Goal: Find contact information: Find contact information

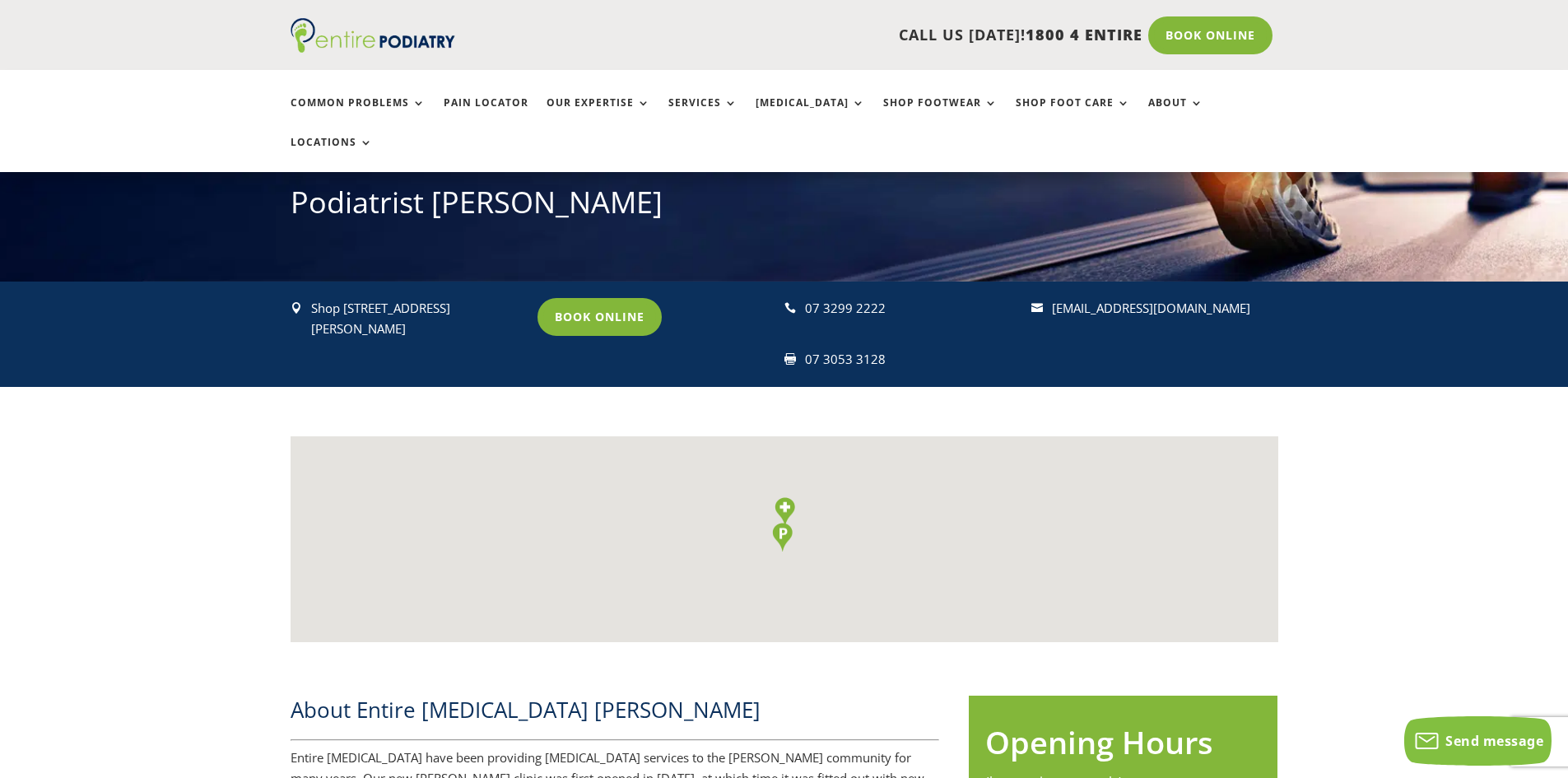
click at [765, 281] on div " [STREET_ADDRESS][PERSON_NAME] Book Online  07 3299 2222  07 3053 3128  [EM…" at bounding box center [784, 334] width 987 height 106
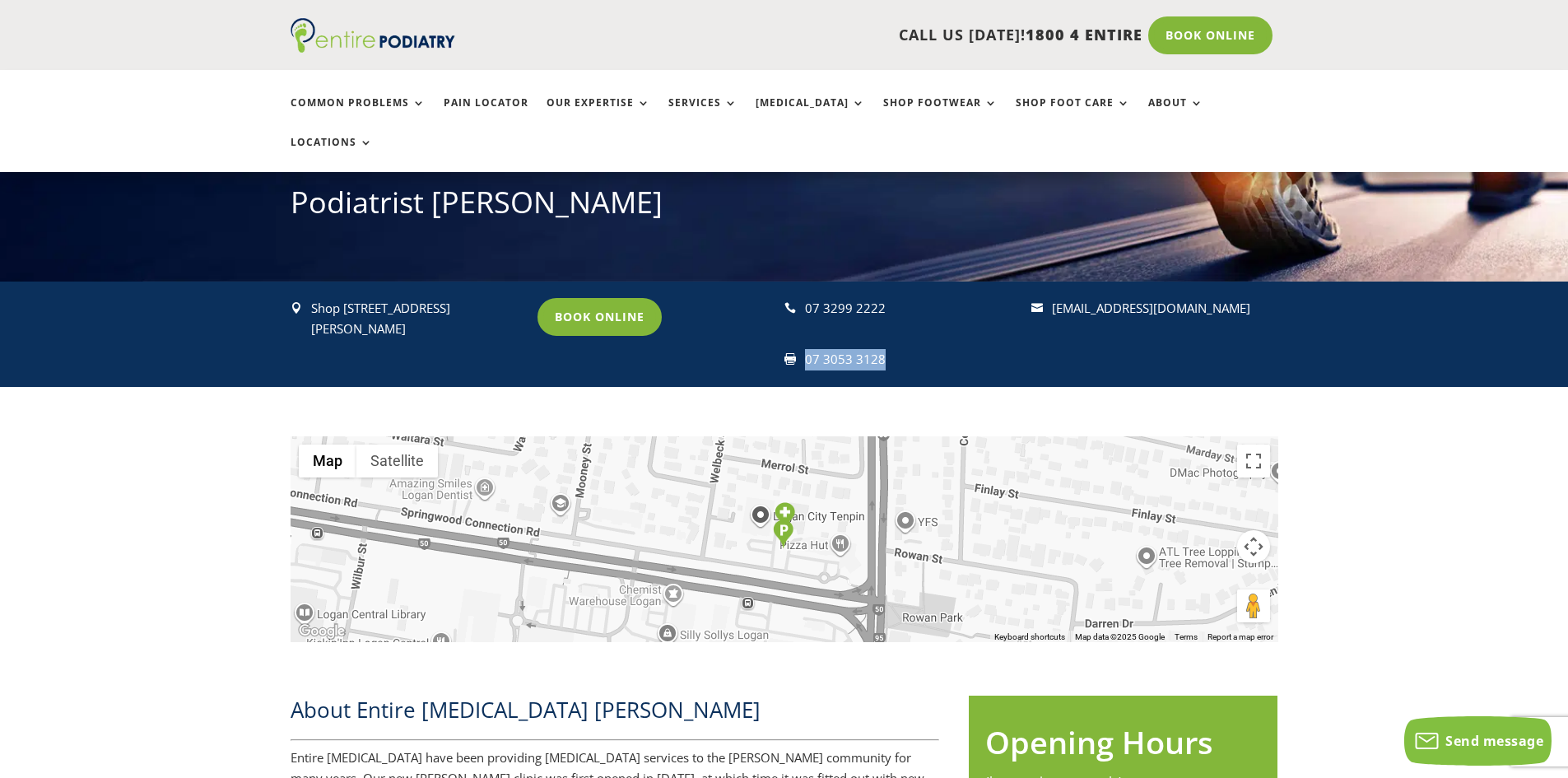
drag, startPoint x: 898, startPoint y: 322, endPoint x: 803, endPoint y: 317, distance: 95.1
click at [803, 349] on div " 07 3053 3128" at bounding box center [900, 360] width 232 height 21
copy div " 07 3053 3128"
drag, startPoint x: 451, startPoint y: 265, endPoint x: 312, endPoint y: 268, distance: 139.0
click at [312, 298] on p "Shop [STREET_ADDRESS][PERSON_NAME]" at bounding box center [417, 318] width 211 height 42
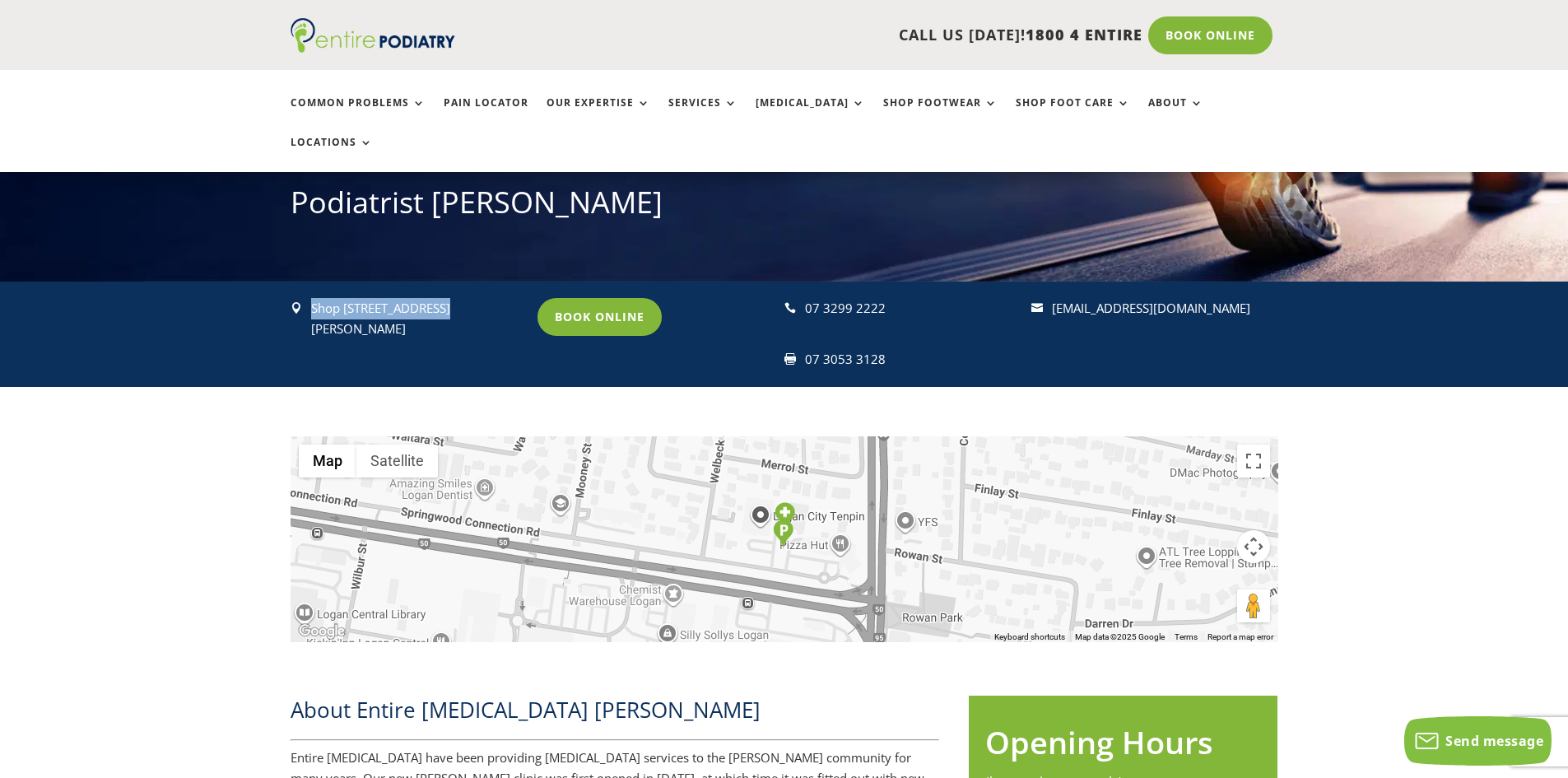
copy p "Shop [STREET_ADDRESS]"
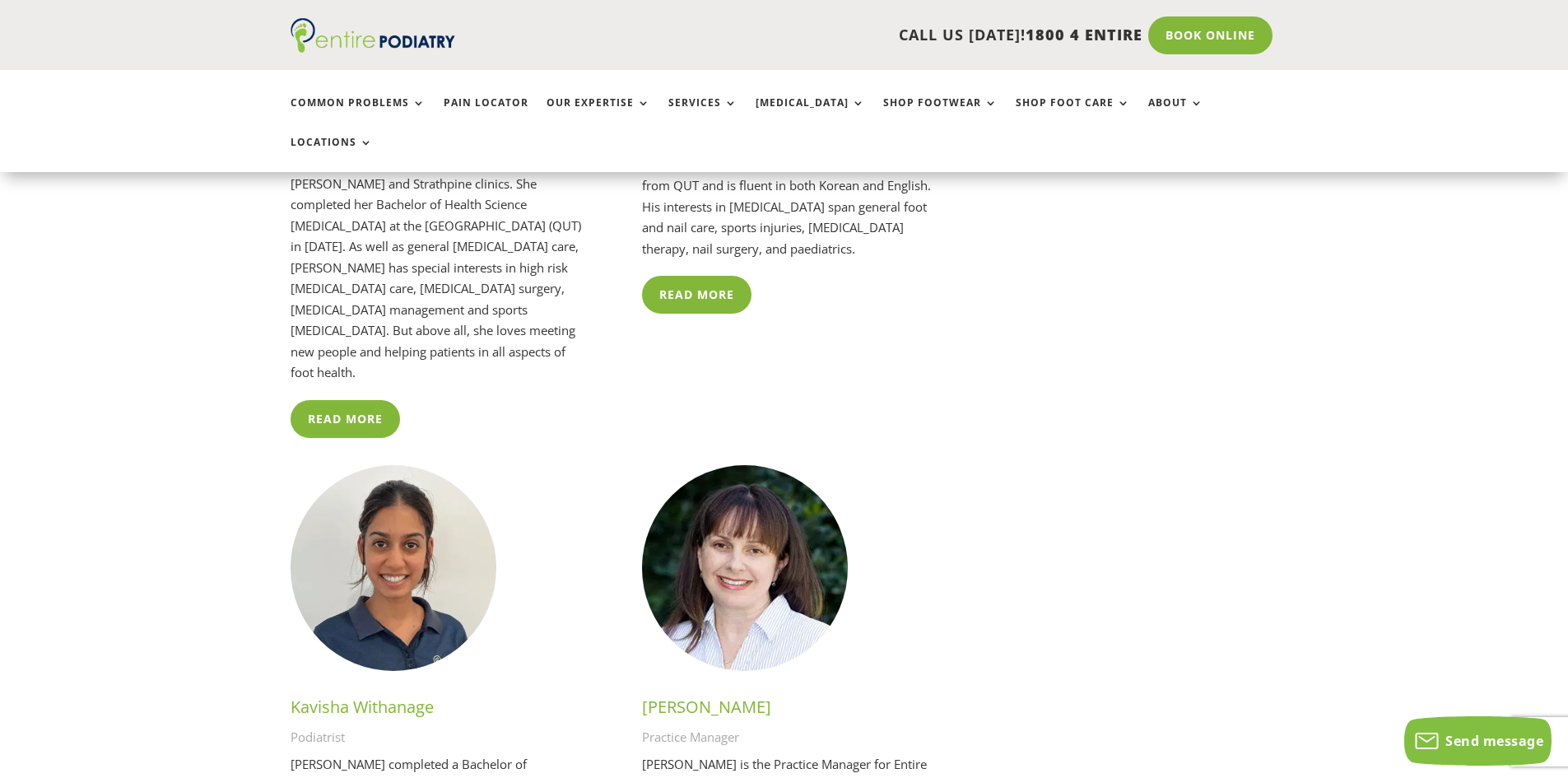
scroll to position [3424, 0]
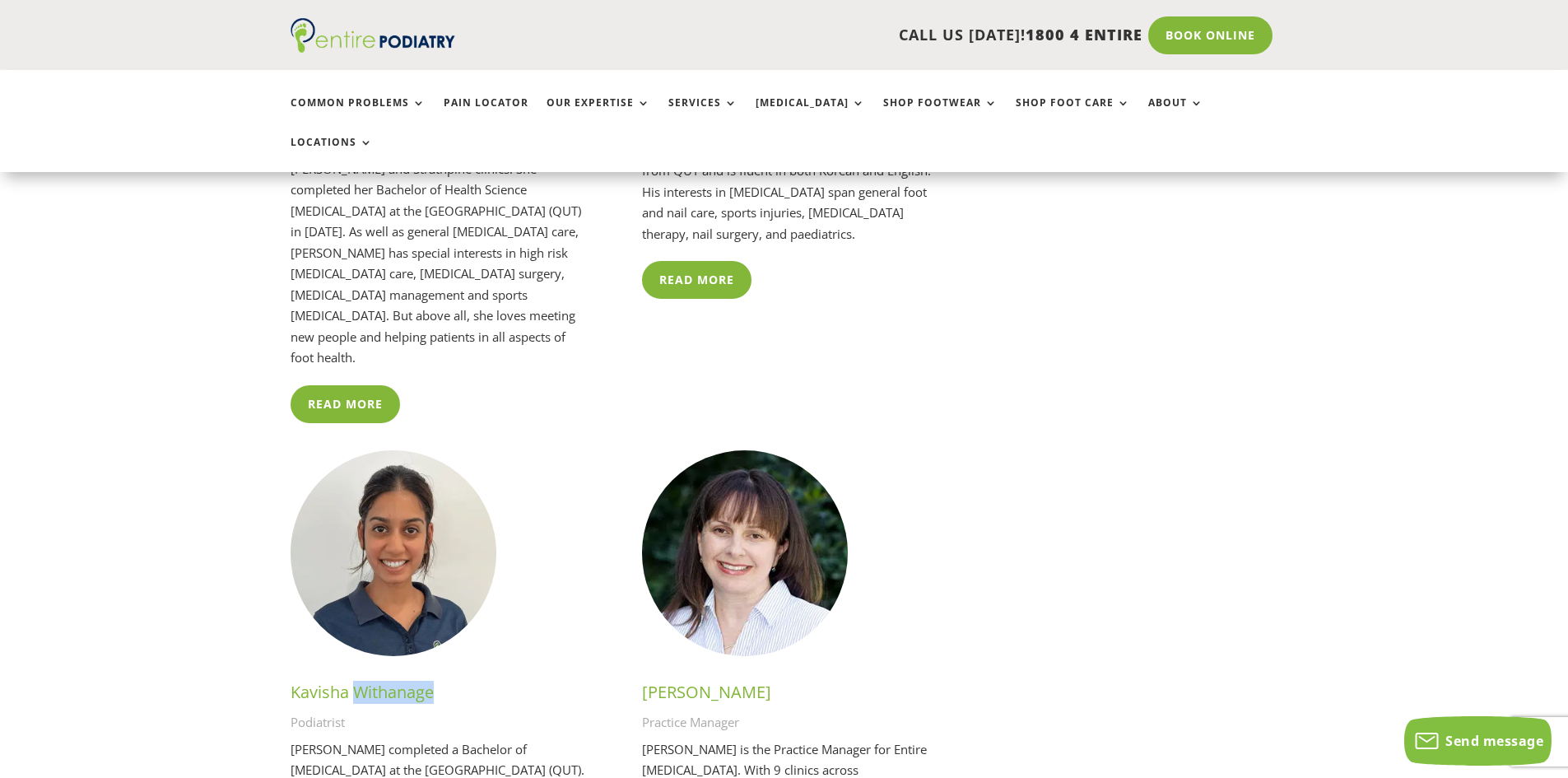
drag, startPoint x: 431, startPoint y: 534, endPoint x: 360, endPoint y: 535, distance: 71.0
click at [360, 681] on h3 "Kavisha Withanage" at bounding box center [439, 697] width 297 height 31
drag, startPoint x: 349, startPoint y: 524, endPoint x: 290, endPoint y: 520, distance: 59.1
click at [291, 681] on h3 "Kavisha Withanage" at bounding box center [439, 697] width 297 height 31
copy h3 "[DEMOGRAPHIC_DATA]"
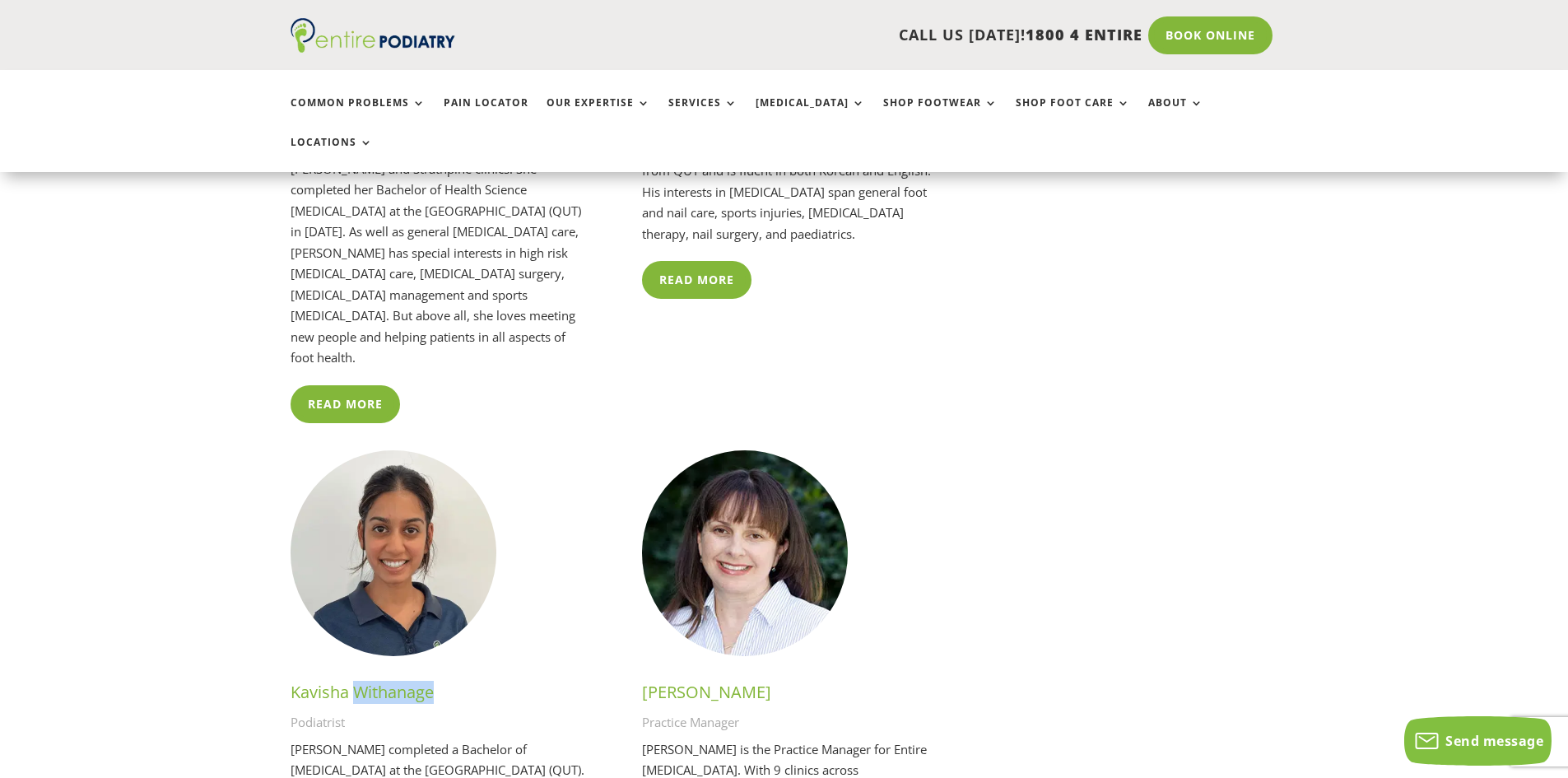
drag, startPoint x: 437, startPoint y: 528, endPoint x: 352, endPoint y: 528, distance: 85.0
click at [352, 681] on h3 "Kavisha Withanage" at bounding box center [439, 697] width 297 height 31
copy h3 "Withanage"
